Goal: Task Accomplishment & Management: Manage account settings

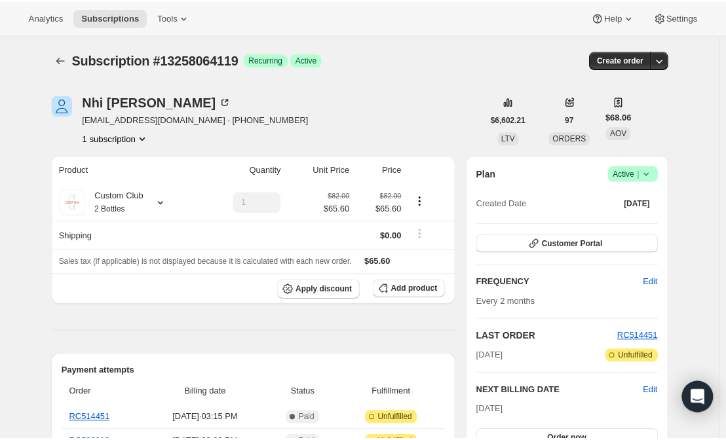
scroll to position [1800, 0]
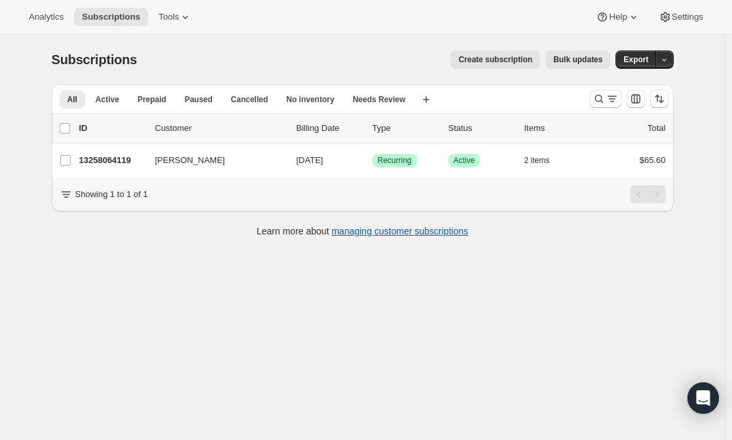
click at [510, 62] on span "Create subscription" at bounding box center [496, 59] width 74 height 10
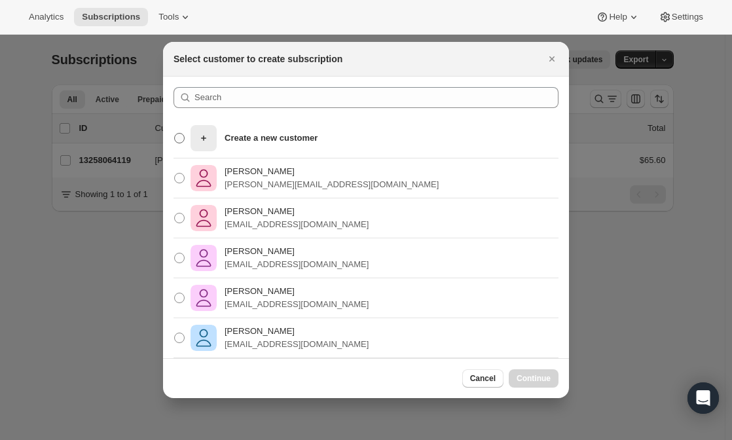
click at [256, 136] on p "Create a new customer" at bounding box center [271, 138] width 93 height 13
click at [175, 134] on input "Create a new customer" at bounding box center [174, 133] width 1 height 1
radio input "true"
click at [533, 385] on button "Continue" at bounding box center [534, 378] width 50 height 18
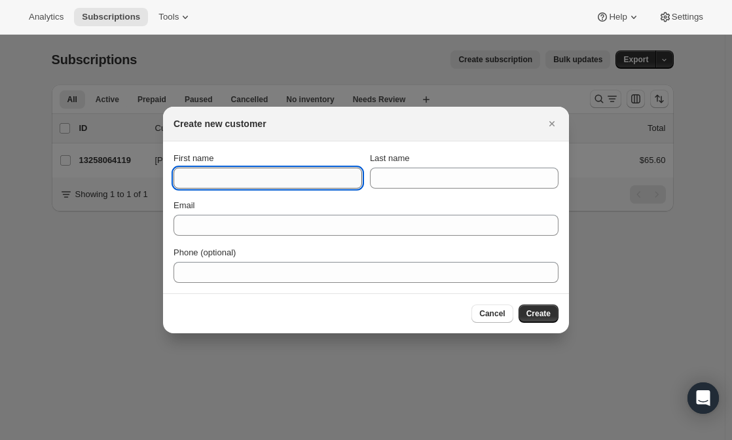
click at [263, 169] on input "First name" at bounding box center [268, 178] width 189 height 21
type input "Kathryn"
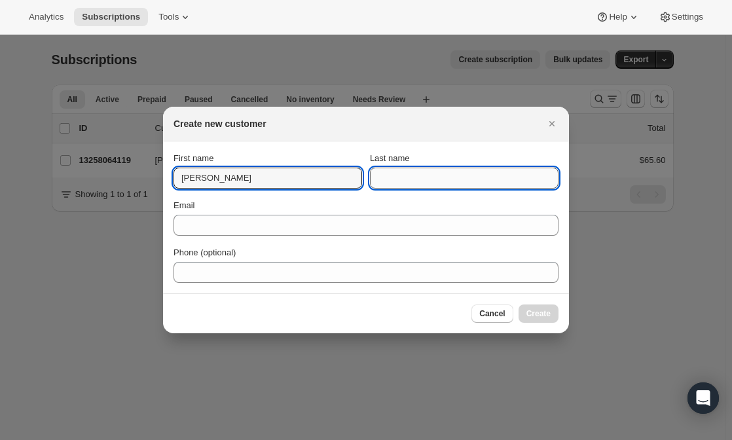
click at [409, 183] on input "Last name" at bounding box center [464, 178] width 189 height 21
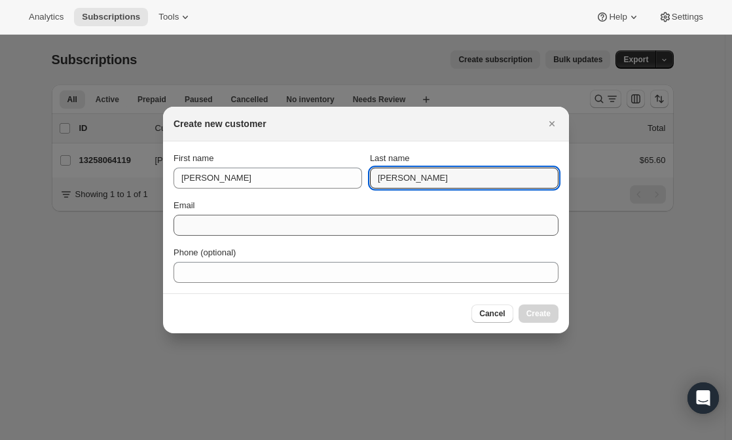
type input "Baker"
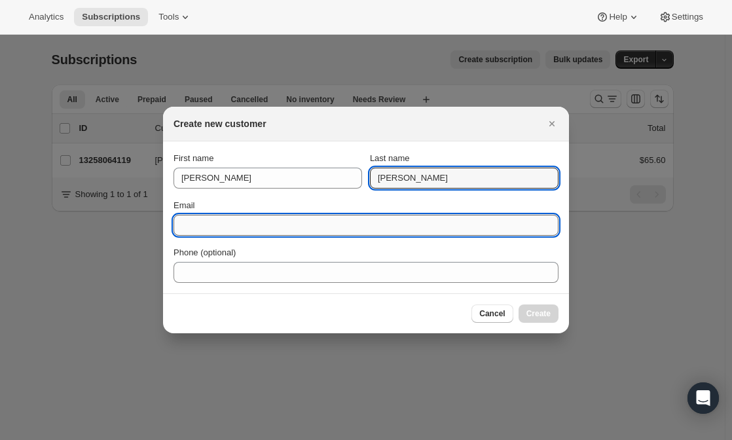
click at [297, 220] on input "Email" at bounding box center [366, 225] width 385 height 21
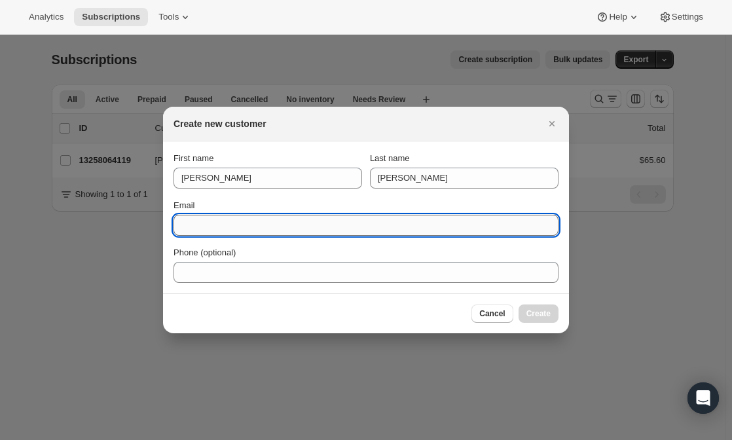
click at [297, 220] on input "Email" at bounding box center [366, 225] width 385 height 21
type input "kbaker@polarispacific.com"
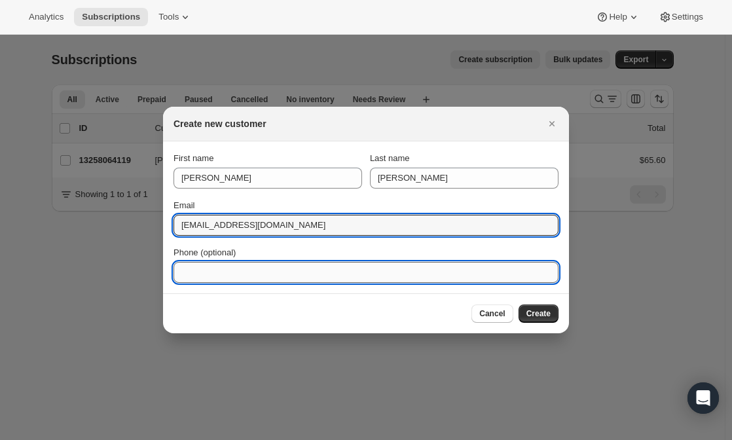
click at [289, 271] on input "Phone (optional)" at bounding box center [366, 272] width 385 height 21
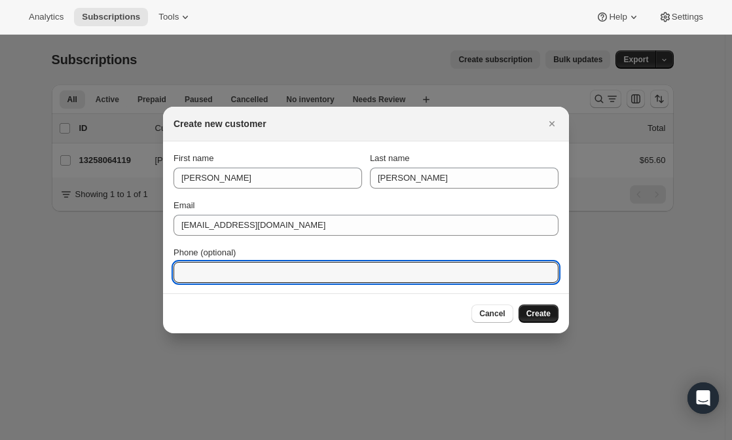
click at [541, 313] on span "Create" at bounding box center [539, 314] width 24 height 10
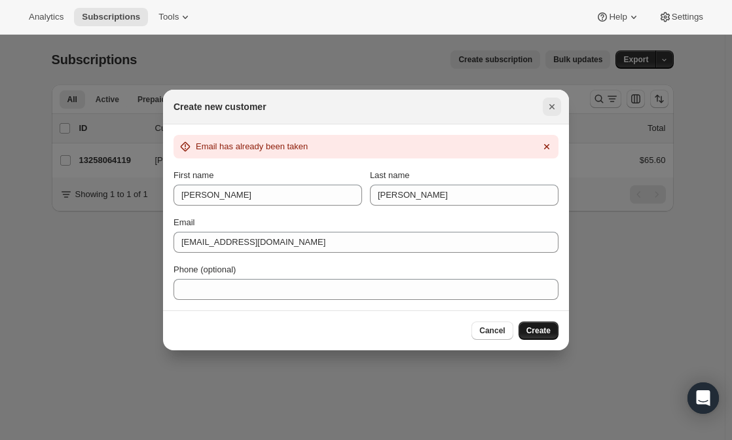
click at [547, 106] on icon "Close" at bounding box center [552, 106] width 13 height 13
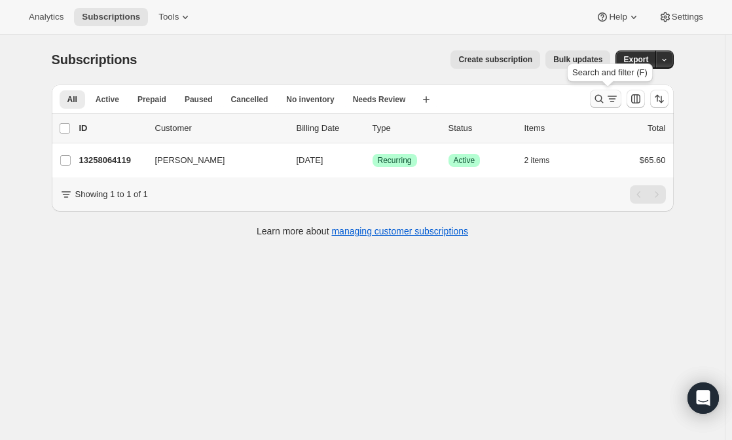
click at [609, 102] on icon "Search and filter results" at bounding box center [612, 98] width 13 height 13
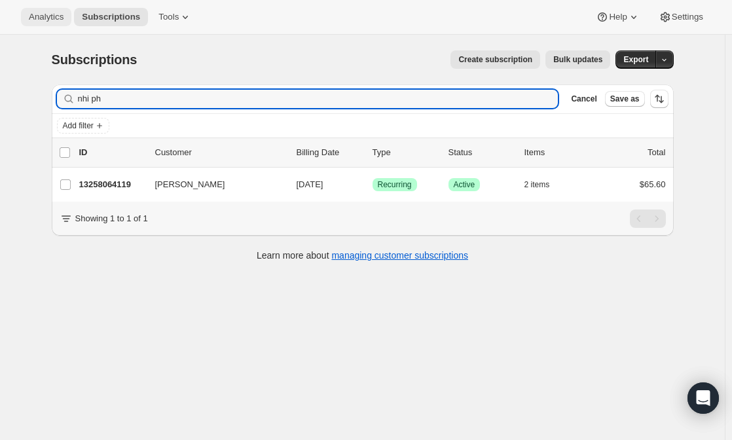
click at [51, 13] on span "Analytics" at bounding box center [46, 17] width 35 height 10
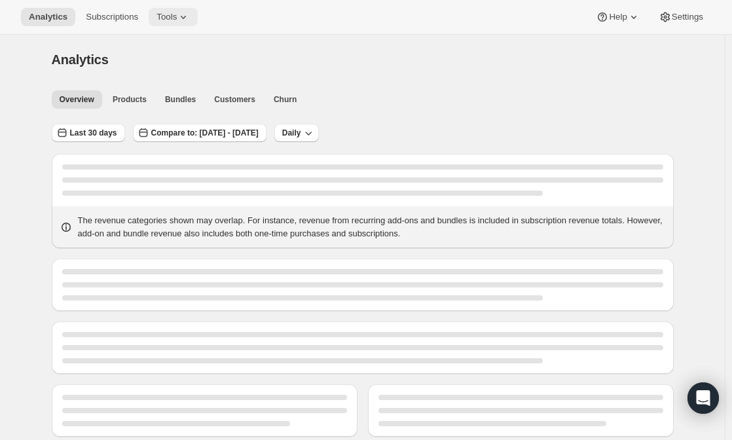
click at [157, 14] on span "Tools" at bounding box center [167, 17] width 20 height 10
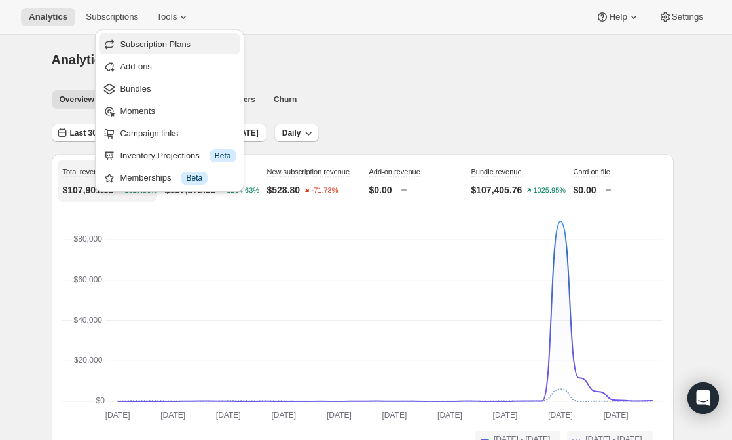
click at [169, 43] on span "Subscription Plans" at bounding box center [155, 44] width 71 height 10
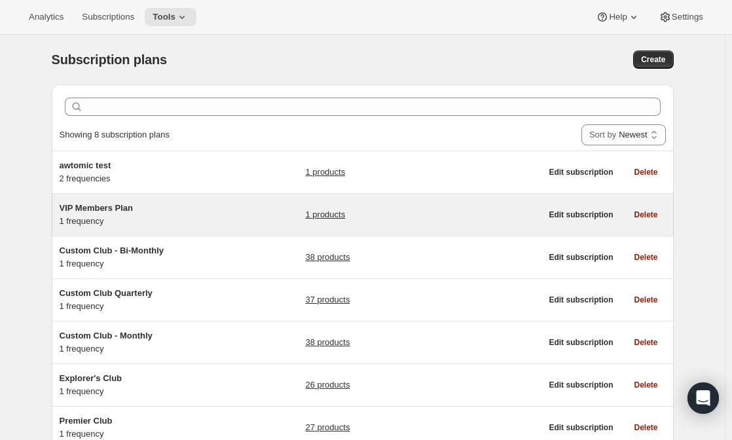
scroll to position [79, 0]
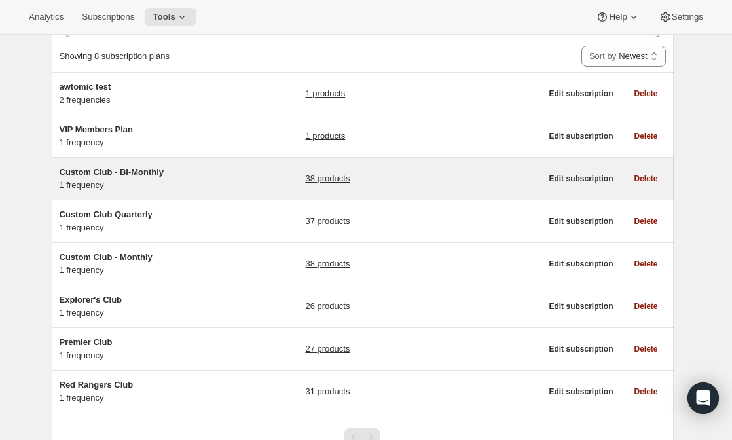
click at [132, 168] on span "Custom Club - Bi-Monthly" at bounding box center [112, 172] width 105 height 10
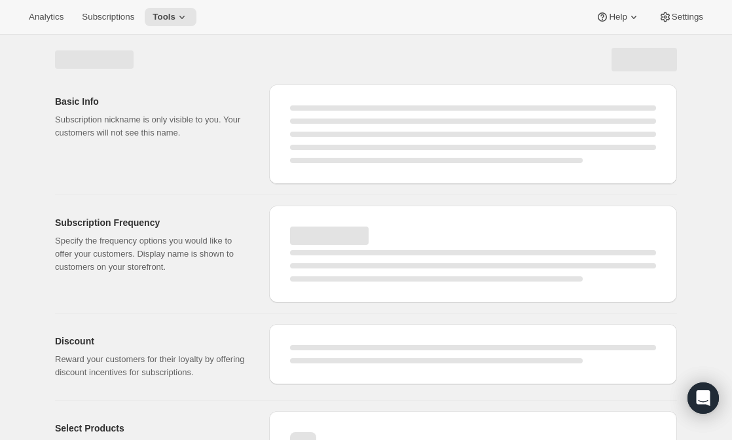
select select "WEEK"
select select "MONTH"
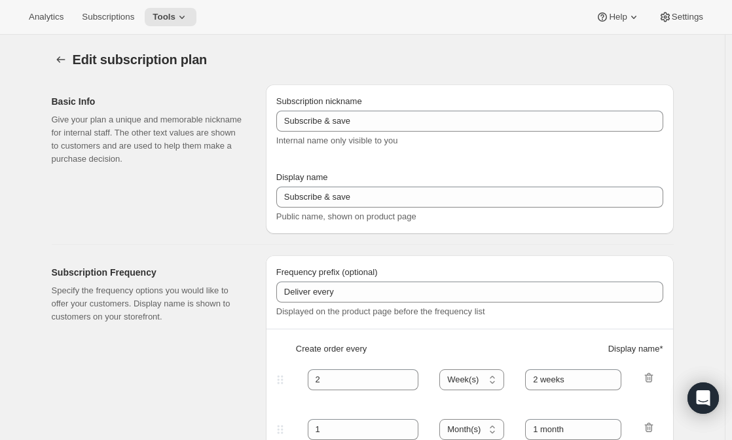
checkbox input "true"
type input "Custom Club - Bi-Monthly"
select select "MONTH"
type input "2 Months"
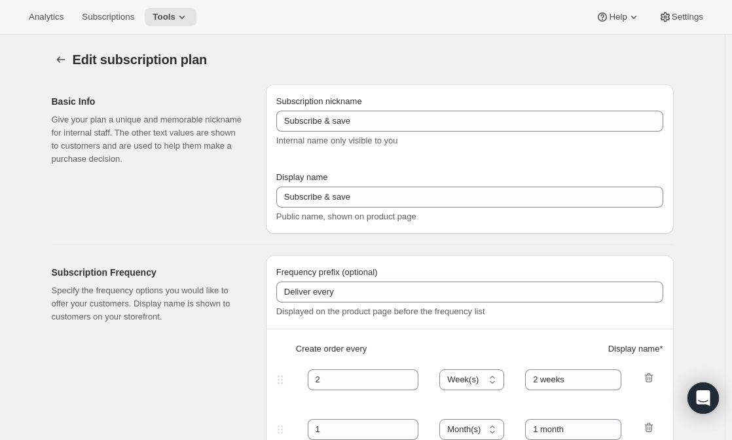
type input "20"
checkbox input "true"
select select "YEARDAY"
select select "2"
select select "4"
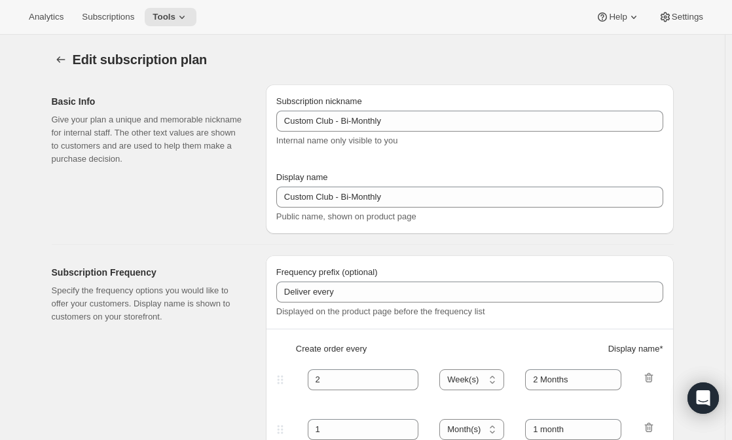
select select "6"
select select "8"
select select "10"
select select "12"
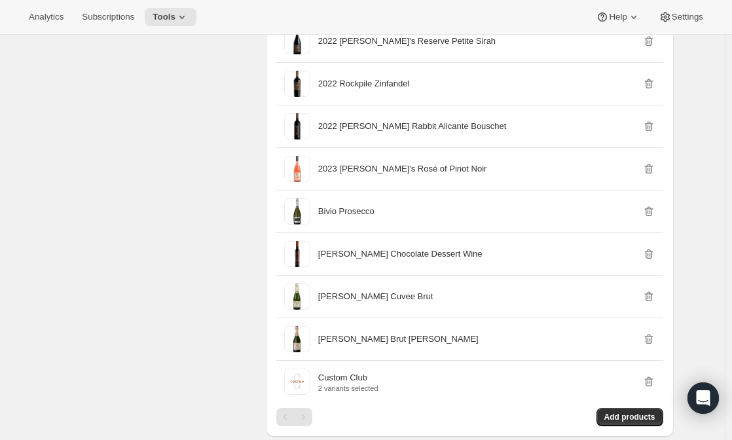
scroll to position [2105, 0]
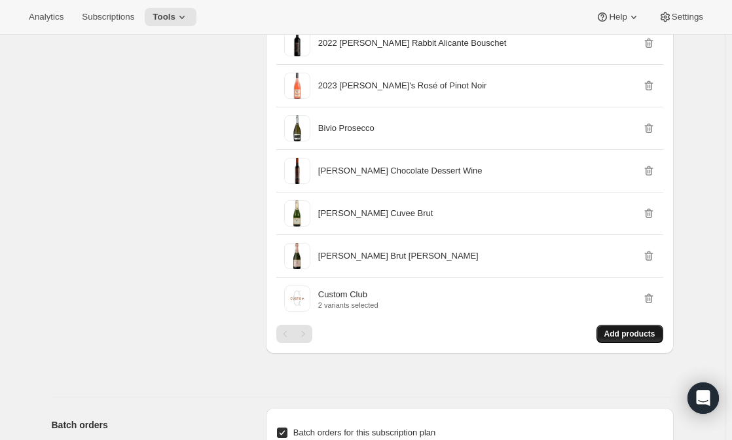
click at [624, 334] on span "Add products" at bounding box center [630, 334] width 51 height 10
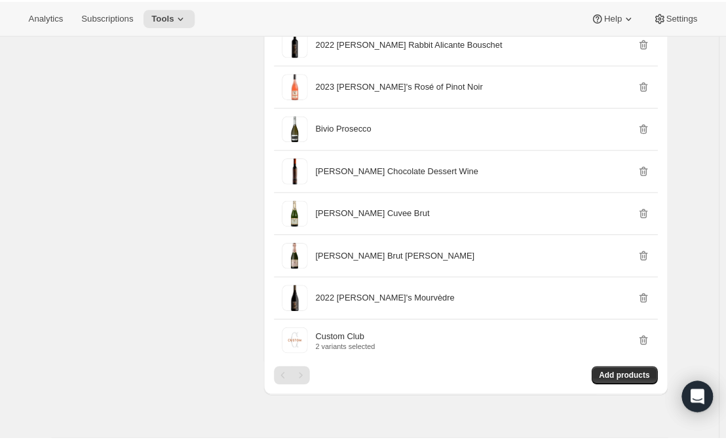
scroll to position [1690, 0]
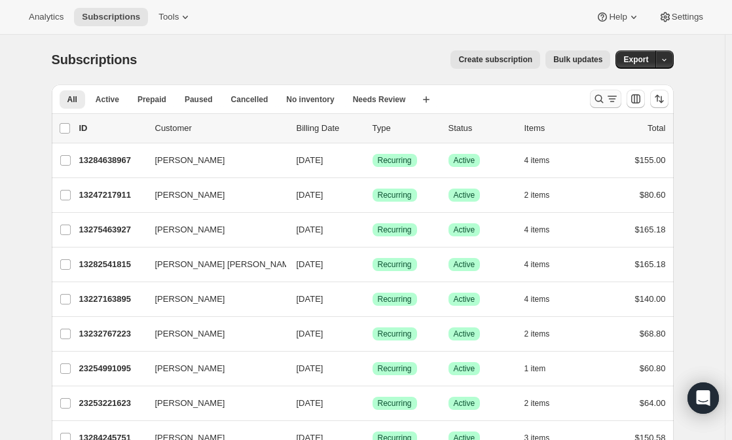
click at [609, 96] on icon "Search and filter results" at bounding box center [612, 98] width 13 height 13
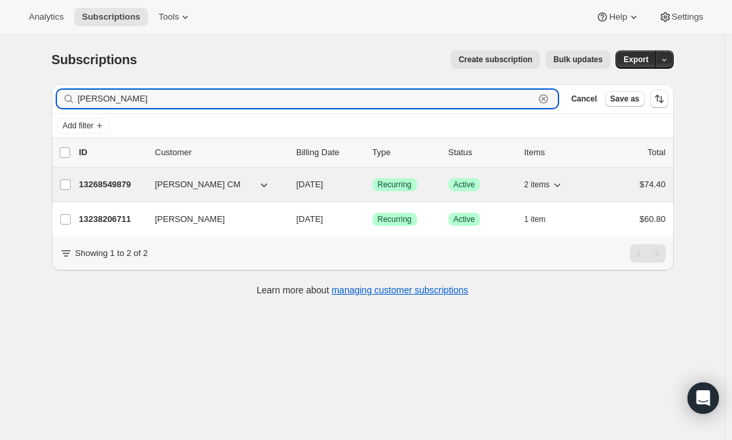
type input "[PERSON_NAME]"
click at [165, 183] on span "[PERSON_NAME] CM" at bounding box center [198, 184] width 86 height 13
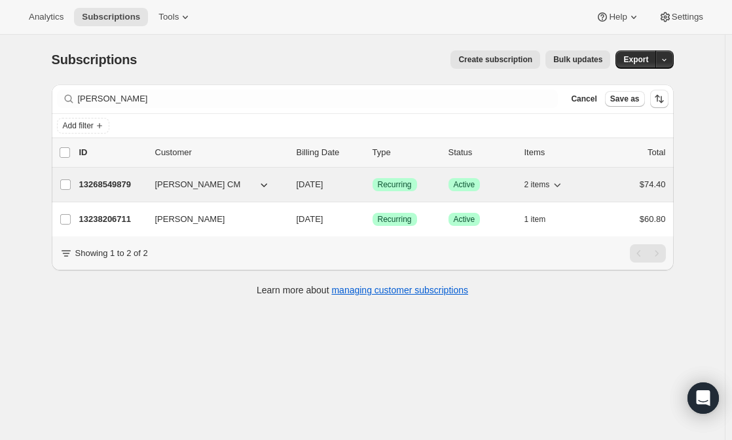
click at [165, 183] on span "[PERSON_NAME] CM" at bounding box center [198, 184] width 86 height 13
click at [117, 187] on p "13268549879" at bounding box center [112, 184] width 66 height 13
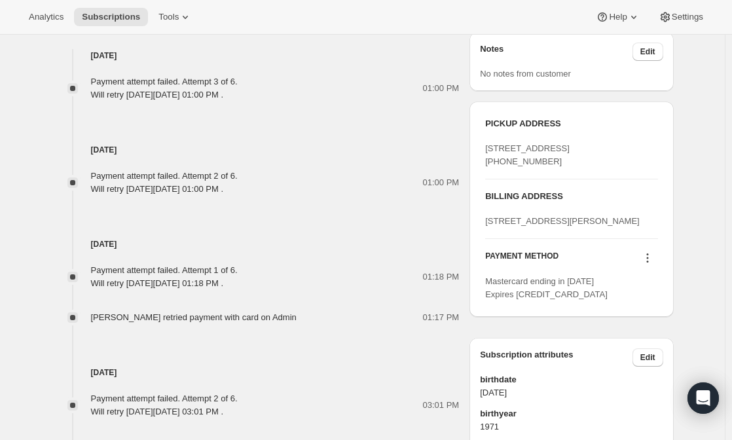
scroll to position [777, 0]
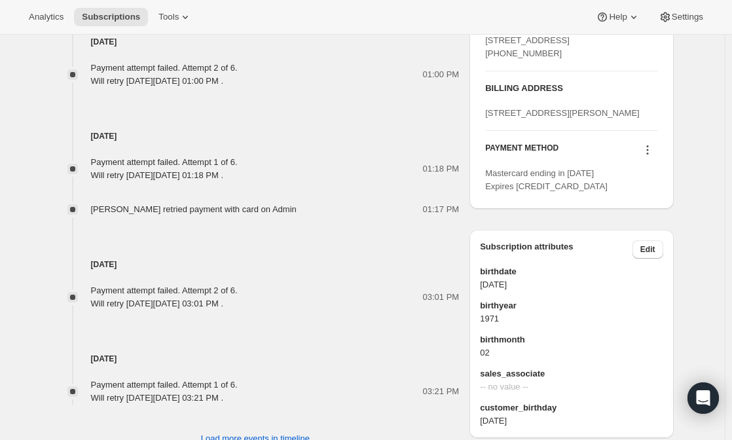
click at [647, 157] on icon at bounding box center [647, 149] width 13 height 13
click at [652, 237] on span "Send link to update card" at bounding box center [651, 240] width 92 height 10
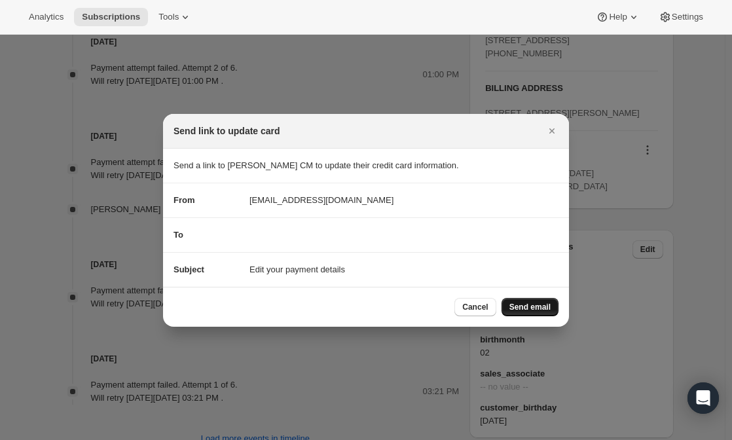
click at [525, 302] on span "Send email" at bounding box center [530, 307] width 41 height 10
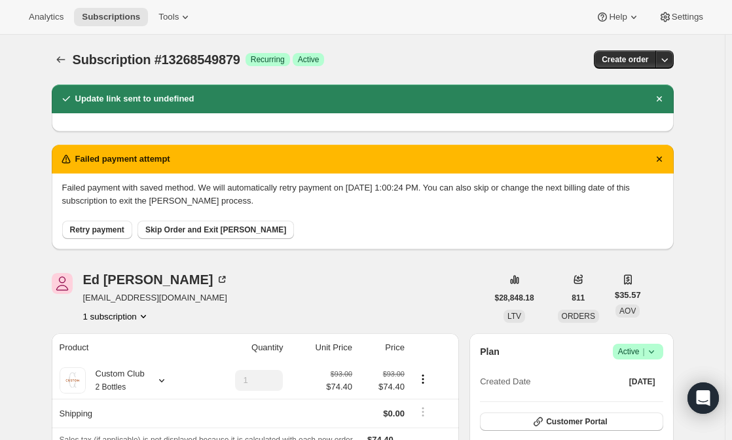
scroll to position [777, 0]
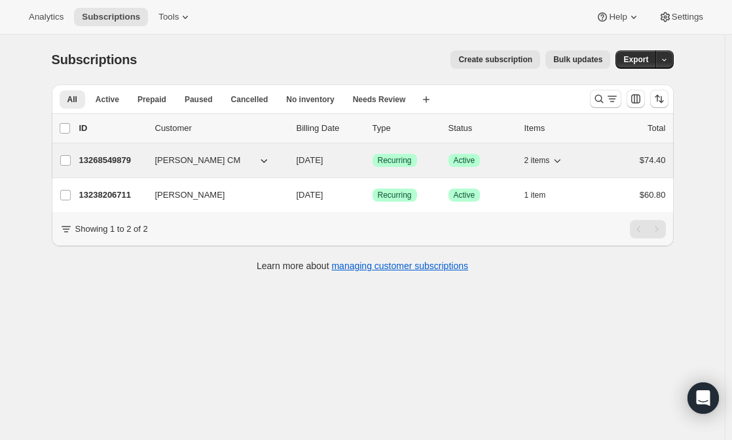
click at [159, 152] on div "13268549879 Ed Guieb CM 12/01/2025 Success Recurring Success Active 2 items $74…" at bounding box center [372, 160] width 587 height 18
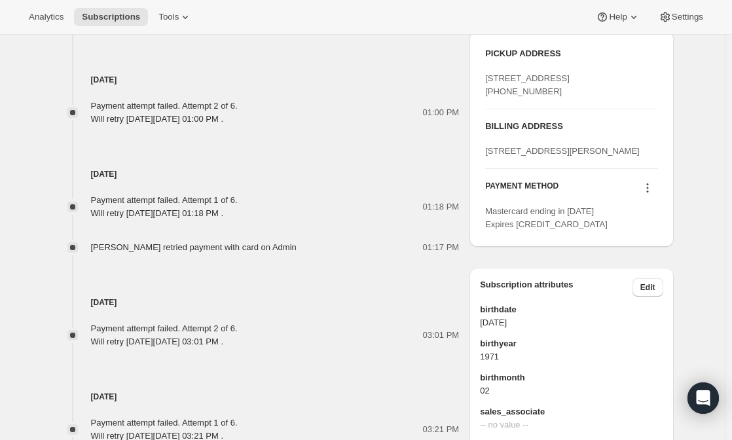
scroll to position [740, 0]
click at [646, 194] on icon at bounding box center [647, 187] width 13 height 13
click at [640, 329] on button "Add credit card" at bounding box center [651, 321] width 100 height 21
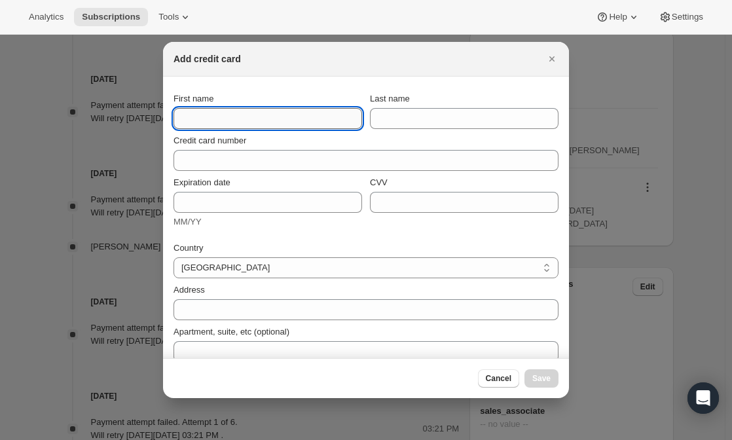
click at [218, 128] on input "First name" at bounding box center [268, 118] width 189 height 21
type input "Edgar"
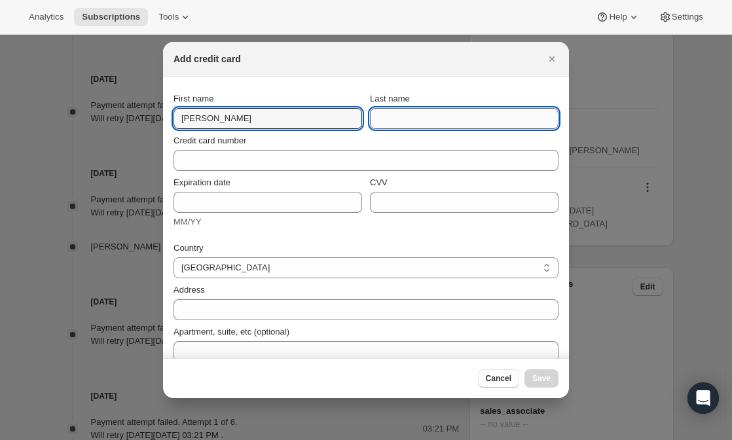
click at [400, 119] on input "Last name" at bounding box center [464, 118] width 189 height 21
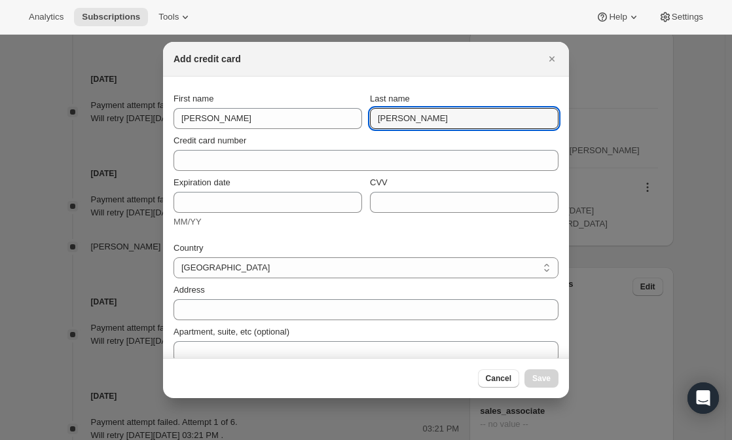
type input "Guieb"
click at [290, 149] on div "Credit card number" at bounding box center [366, 152] width 385 height 37
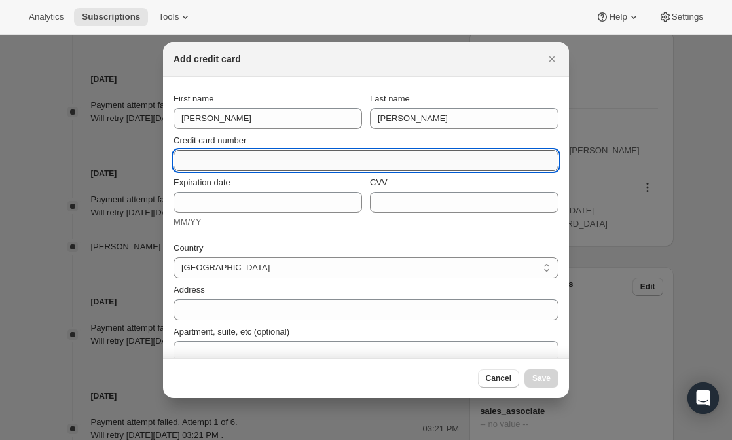
click at [248, 169] on input "Credit card number" at bounding box center [361, 160] width 375 height 21
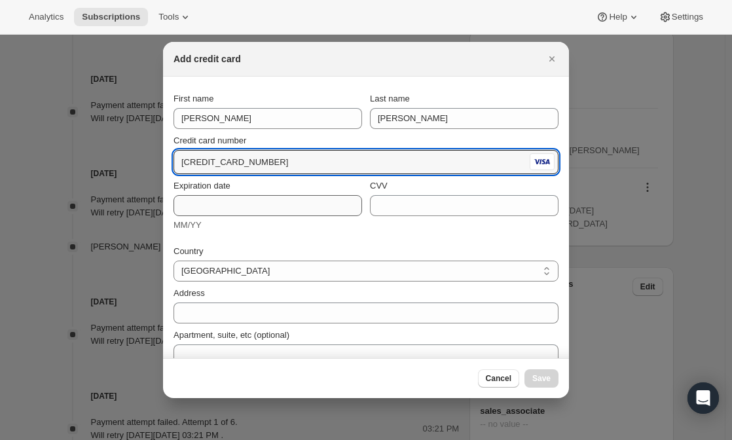
type input "4010 9900 6608 1631"
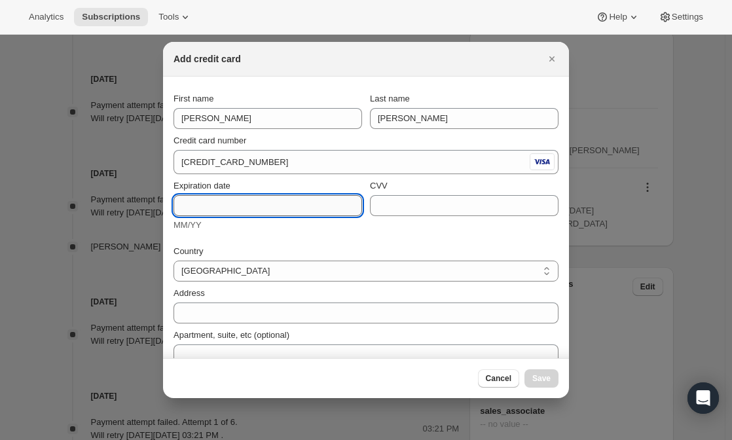
click at [225, 201] on input "Expiration date" at bounding box center [268, 205] width 189 height 21
type input "03/27"
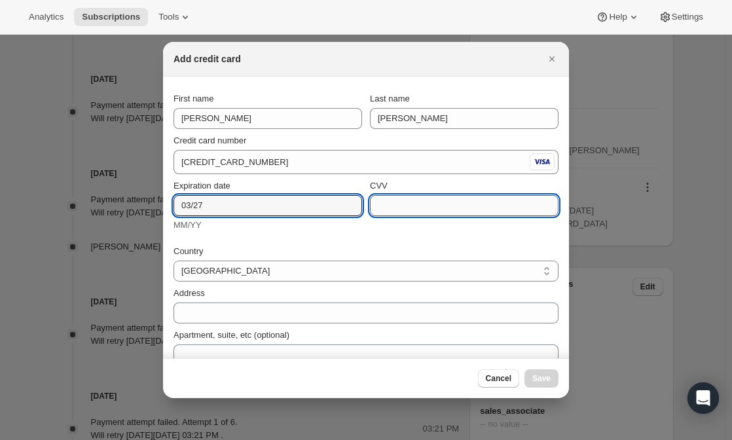
click at [390, 211] on input "CVV" at bounding box center [464, 205] width 189 height 21
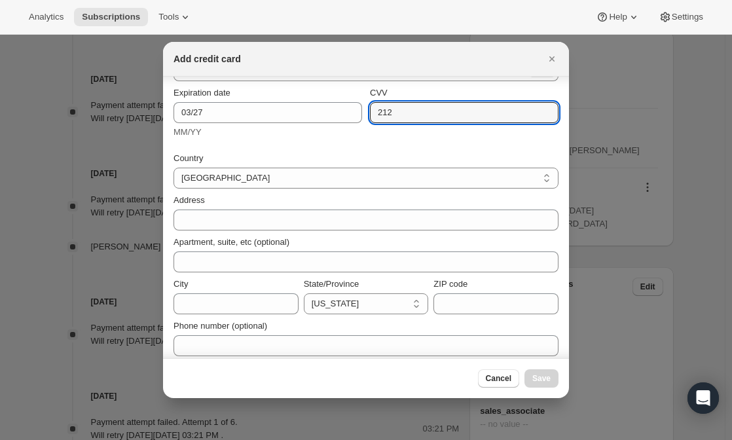
scroll to position [92, 0]
type input "212"
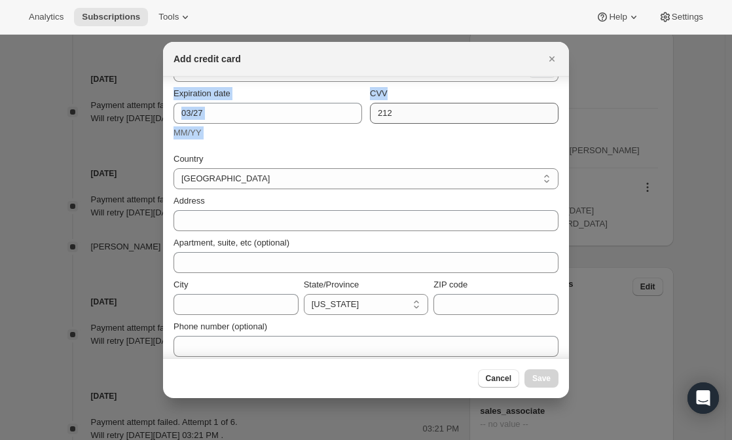
drag, startPoint x: 394, startPoint y: 59, endPoint x: 381, endPoint y: 109, distance: 51.5
click at [381, 109] on div "Add credit card First name Edgar Last name Guieb Credit card number 4010 9900 6…" at bounding box center [366, 220] width 406 height 356
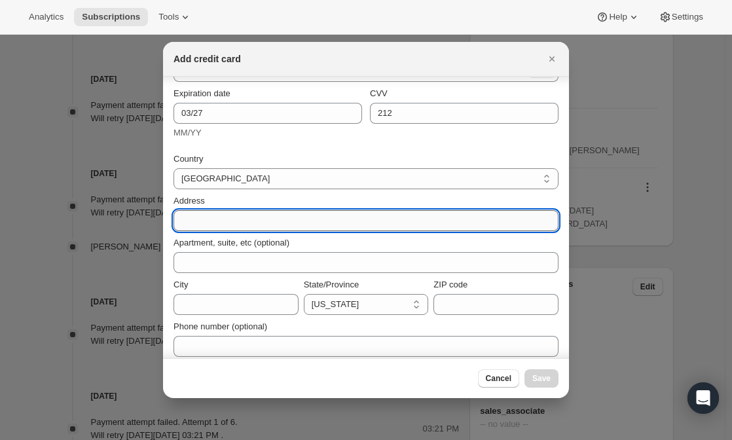
click at [218, 217] on input "Address" at bounding box center [366, 220] width 385 height 21
type input "35 Monta Vista Ave"
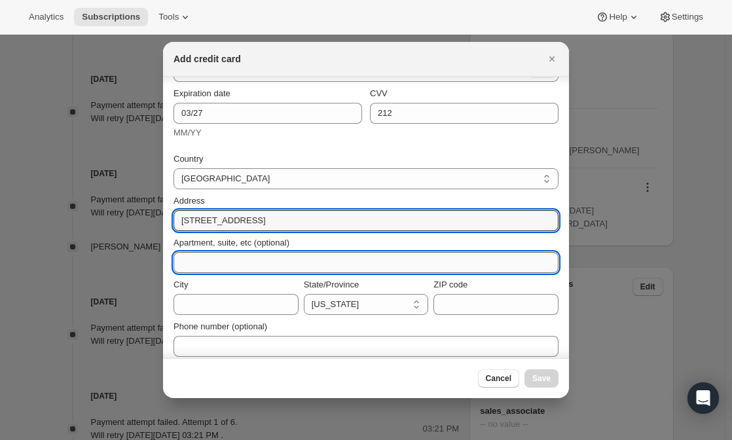
click at [204, 261] on input "Apartment, suite, etc (optional)" at bounding box center [366, 262] width 385 height 21
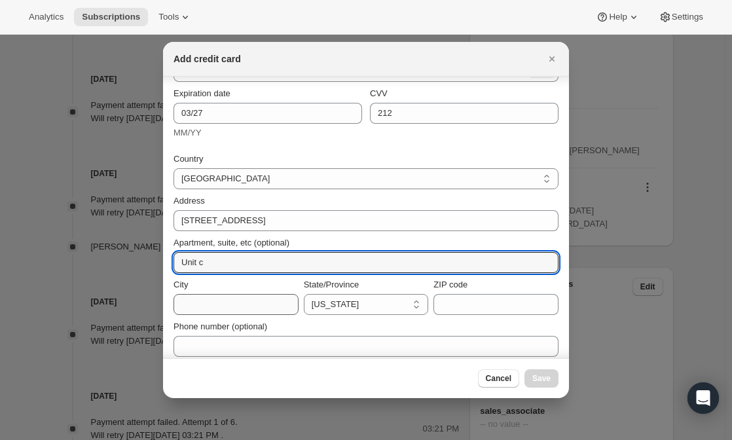
type input "Unit c"
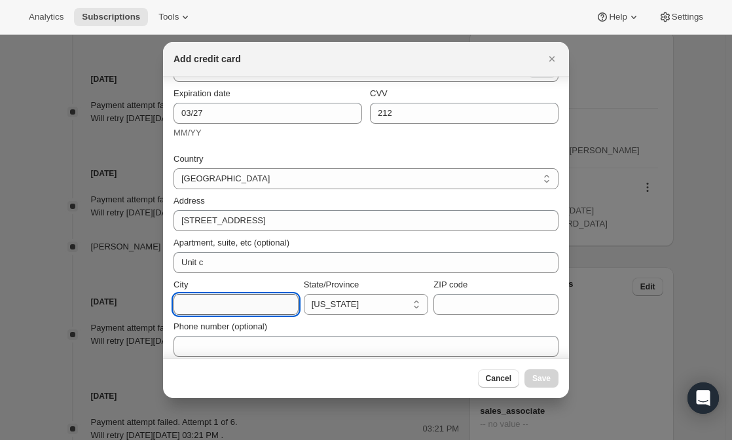
click at [207, 295] on input "City" at bounding box center [236, 304] width 125 height 21
type input "Oakland"
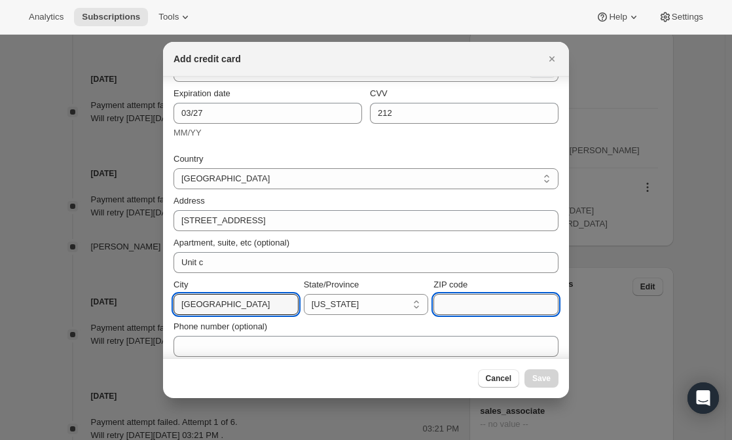
click at [446, 302] on input "ZIP code" at bounding box center [496, 304] width 125 height 21
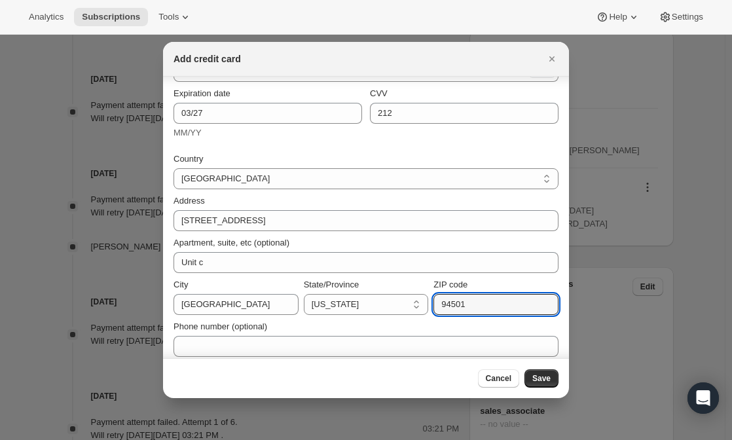
type input "94501"
click at [539, 366] on div "Cancel Save" at bounding box center [366, 378] width 406 height 40
click at [539, 376] on span "Save" at bounding box center [542, 378] width 18 height 10
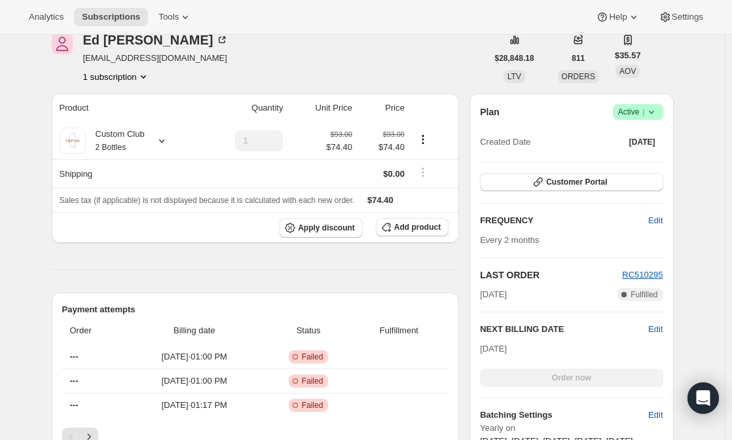
scroll to position [0, 0]
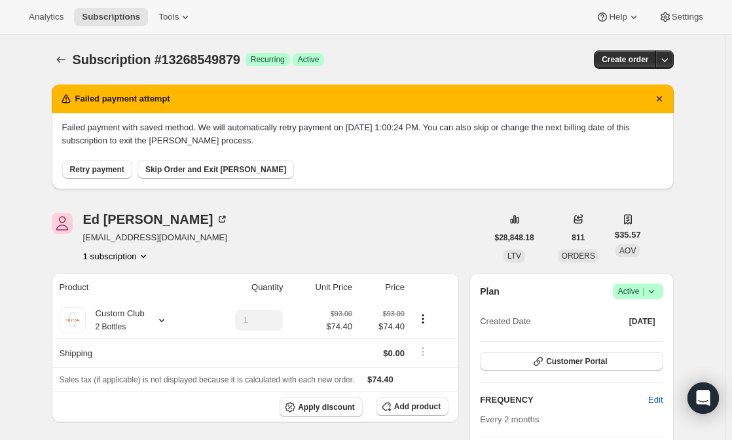
click at [100, 170] on span "Retry payment" at bounding box center [97, 169] width 54 height 10
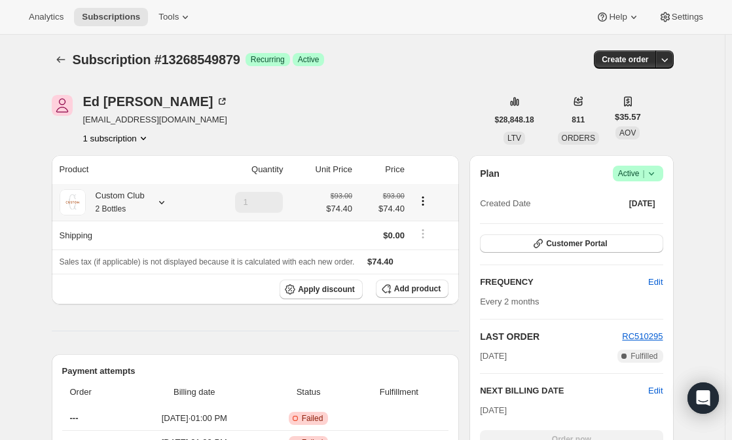
click at [157, 202] on icon at bounding box center [161, 202] width 13 height 13
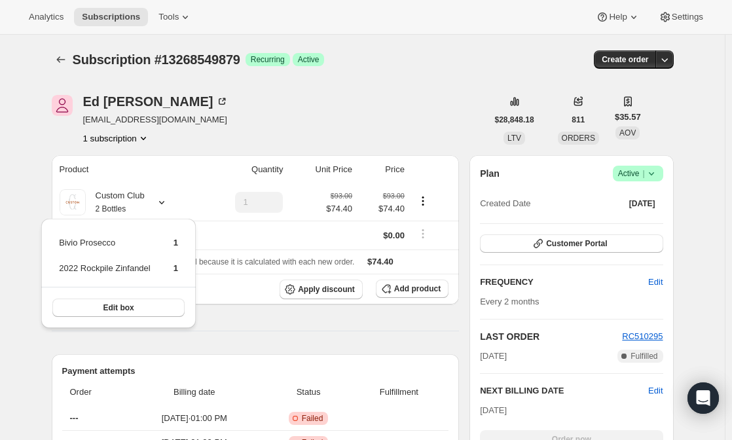
click at [181, 138] on div "Ed Guieb CM edguieb1@gmail.com 1 subscription" at bounding box center [270, 120] width 436 height 50
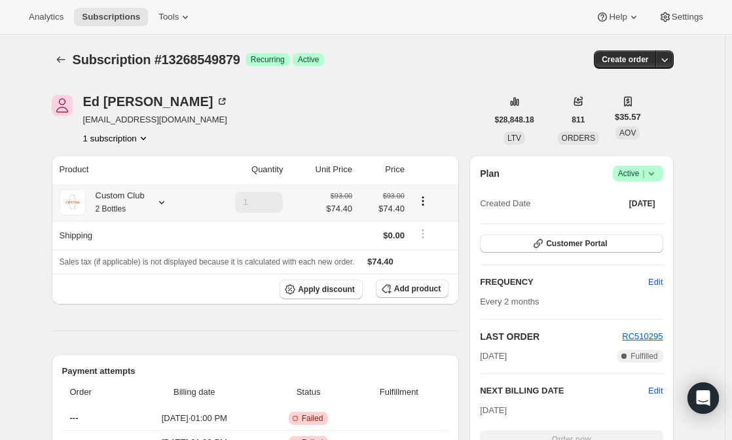
click at [140, 207] on div "Custom Club 2 Bottles" at bounding box center [115, 202] width 59 height 26
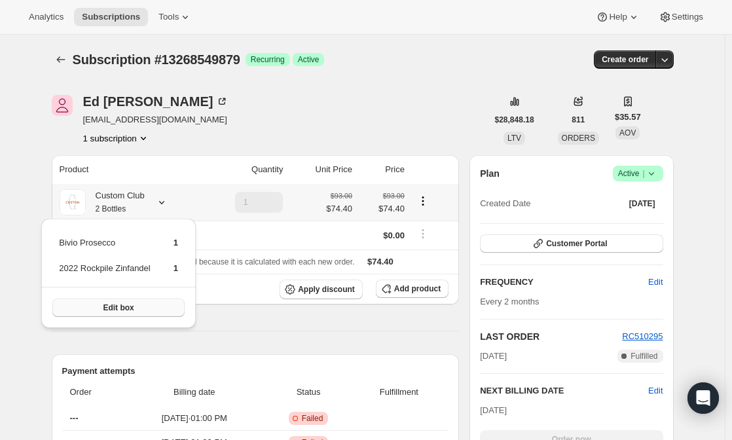
click at [111, 308] on span "Edit box" at bounding box center [118, 308] width 31 height 10
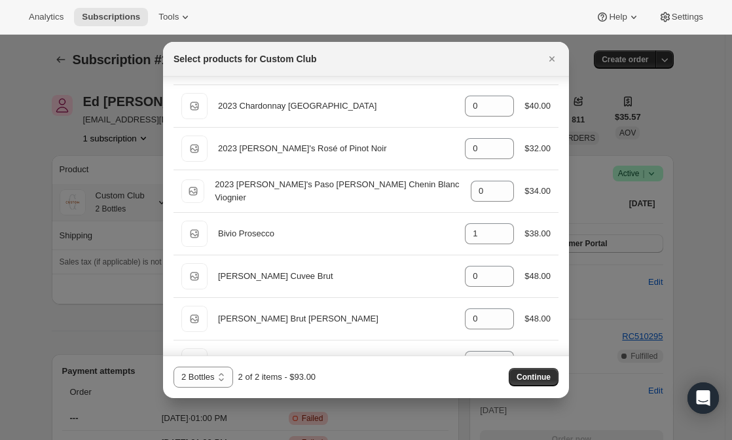
scroll to position [1277, 0]
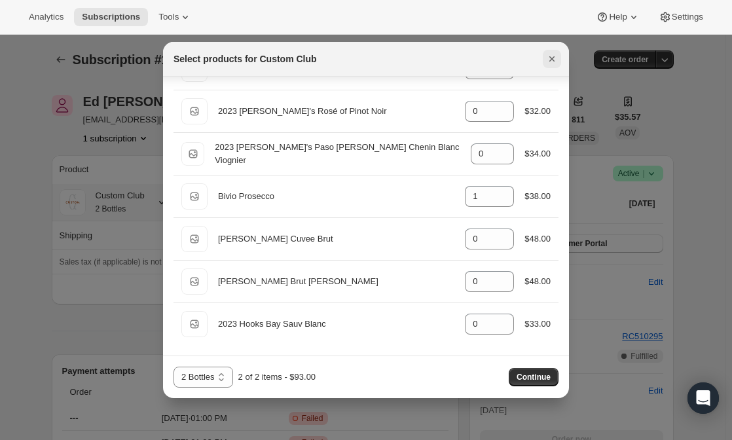
click at [552, 63] on icon "Close" at bounding box center [552, 58] width 13 height 13
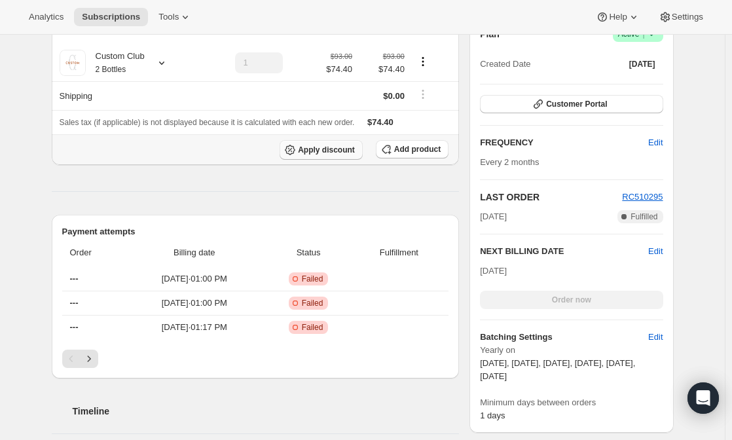
scroll to position [139, 0]
click at [138, 66] on div "Custom Club 2 Bottles" at bounding box center [115, 63] width 59 height 26
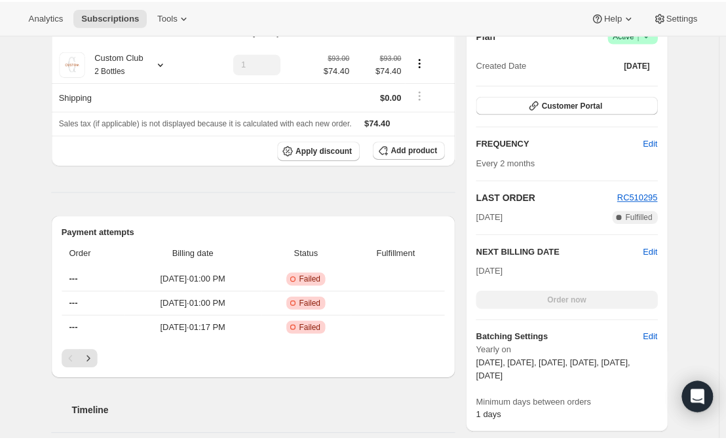
scroll to position [0, 0]
